Goal: Communication & Community: Answer question/provide support

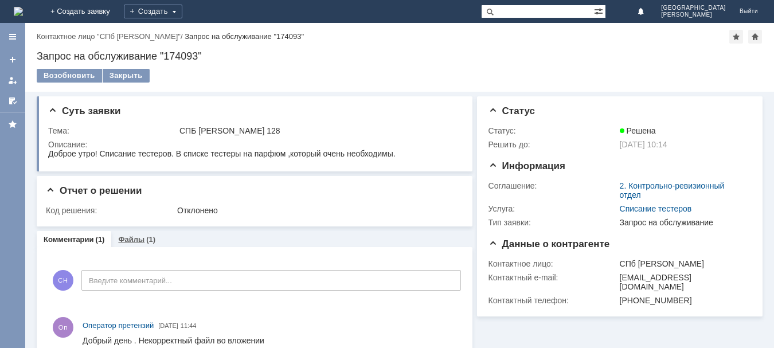
click at [132, 240] on link "Файлы" at bounding box center [131, 239] width 26 height 9
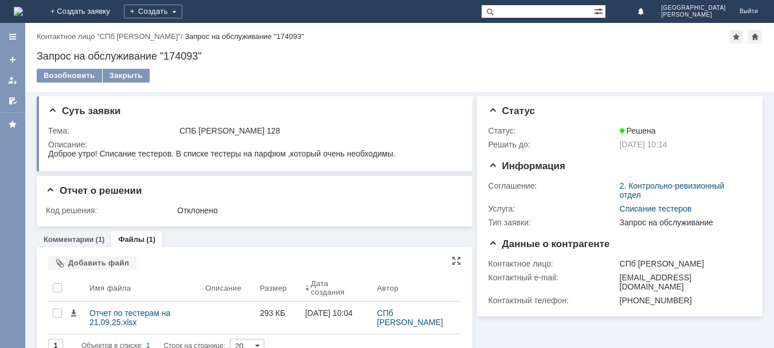
scroll to position [19, 0]
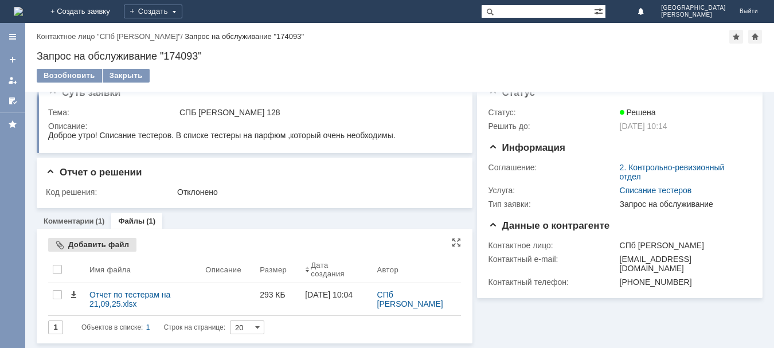
click at [104, 245] on div "Добавить файл" at bounding box center [92, 245] width 88 height 14
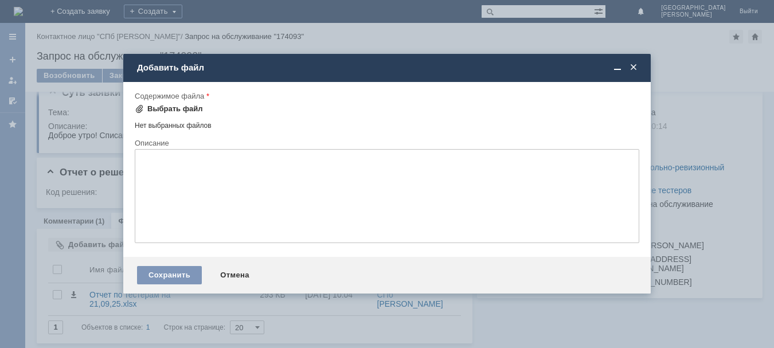
click at [170, 106] on div "Выбрать файл" at bounding box center [175, 108] width 56 height 9
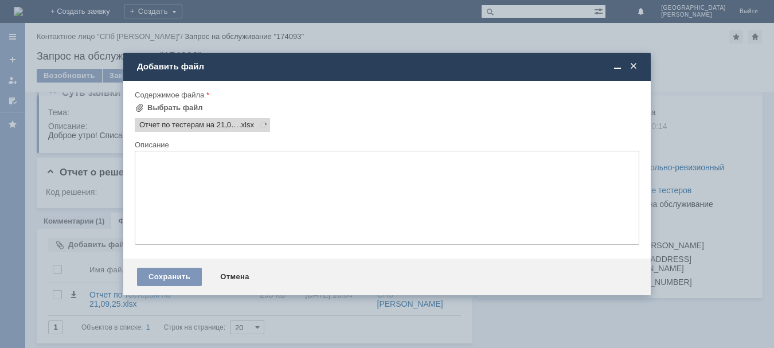
scroll to position [0, 0]
click at [183, 277] on div "Сохранить" at bounding box center [169, 277] width 65 height 18
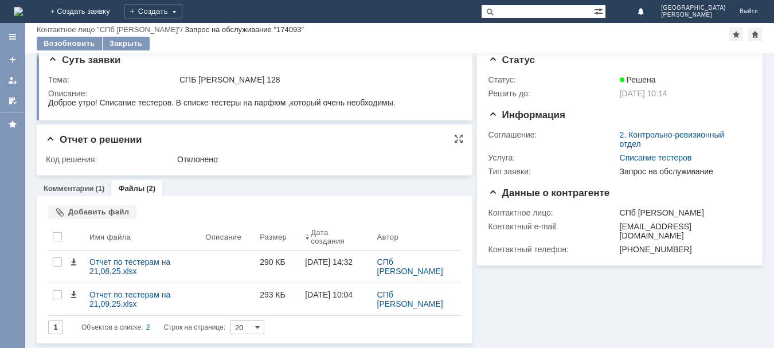
scroll to position [13, 0]
click at [75, 190] on link "Комментарии" at bounding box center [69, 188] width 50 height 9
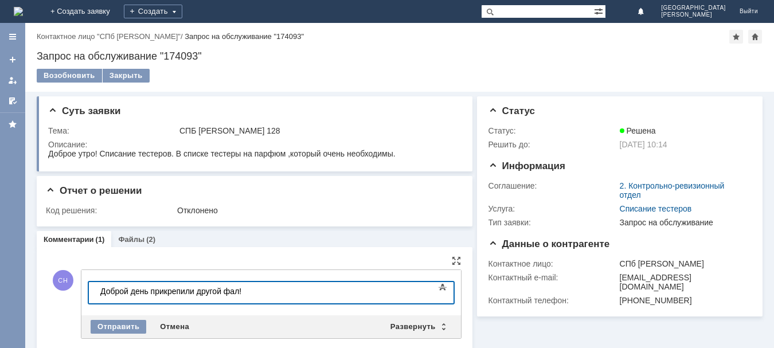
click at [151, 290] on div "Доброй день прикрепили другой фал!" at bounding box center [181, 291] width 163 height 9
click at [156, 290] on div "Доброй день !прикрепили другой фал!" at bounding box center [181, 291] width 163 height 9
click at [256, 292] on div "Доброй день !Прикрепили другой фал!" at bounding box center [181, 291] width 163 height 9
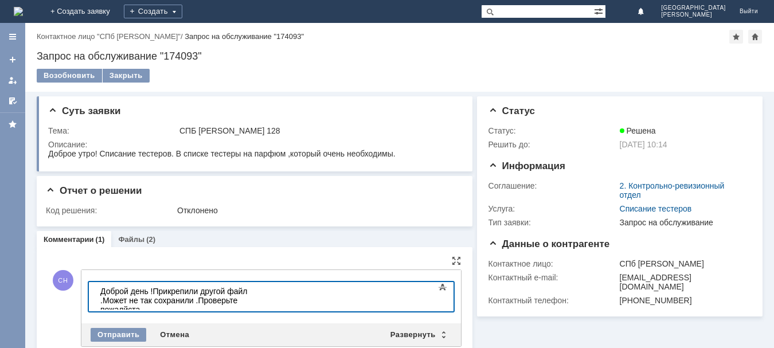
click at [120, 299] on div "Доброй день !Прикрепили другой файл .Может не так сохранили .Проверьте пожалйст…" at bounding box center [181, 301] width 163 height 28
click at [123, 300] on div "Доброй день !Прикрепили другой файл .Может не так сохранили .Проверьте пожалйст…" at bounding box center [181, 301] width 163 height 28
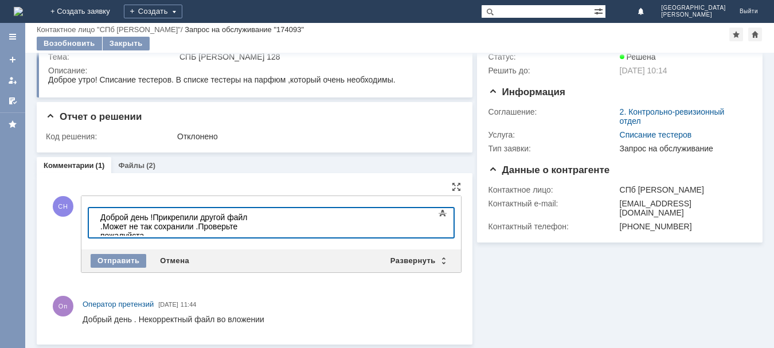
scroll to position [35, 0]
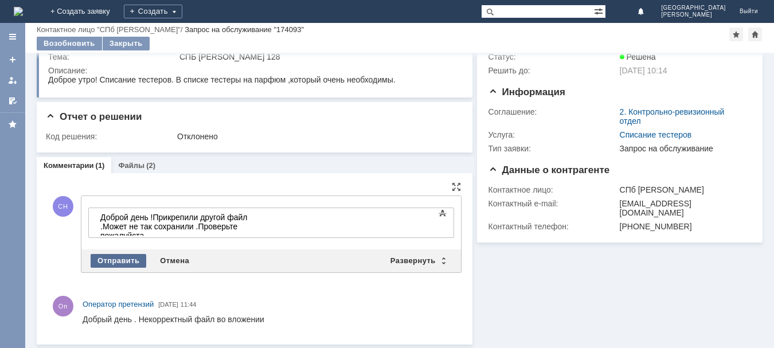
click at [132, 261] on div "Отправить" at bounding box center [119, 261] width 56 height 14
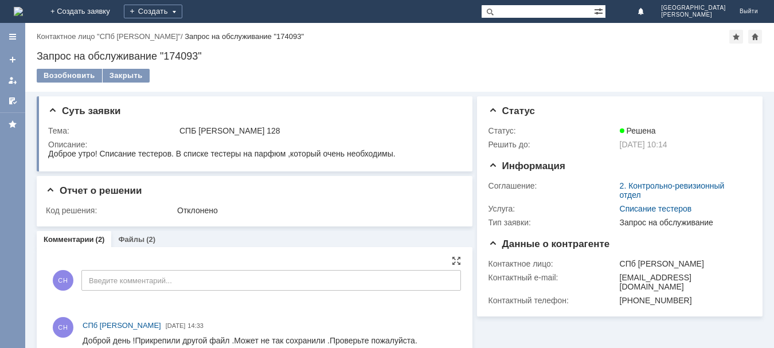
scroll to position [0, 0]
